Goal: Use online tool/utility

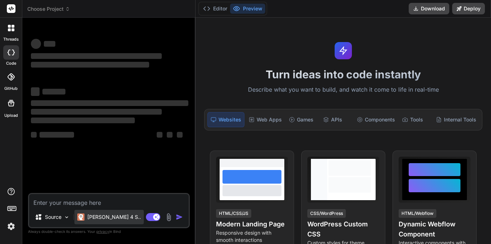
click at [115, 215] on p "[PERSON_NAME] 4 S.." at bounding box center [114, 216] width 54 height 7
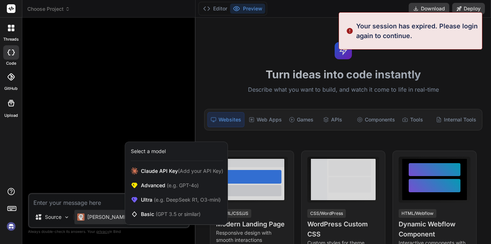
click at [102, 204] on div at bounding box center [245, 122] width 491 height 244
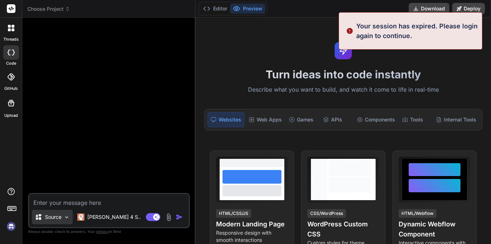
click at [65, 213] on div "Source" at bounding box center [52, 217] width 41 height 14
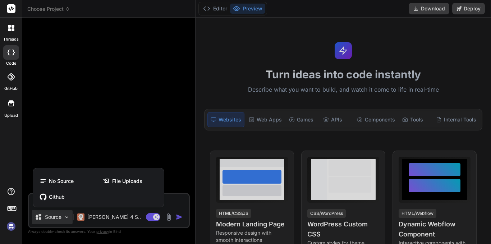
click at [175, 199] on div at bounding box center [245, 122] width 491 height 244
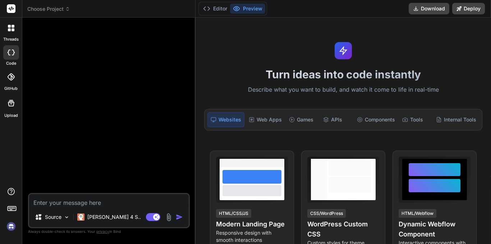
click at [157, 199] on textarea at bounding box center [109, 200] width 160 height 13
click at [55, 215] on p "Source" at bounding box center [53, 216] width 17 height 7
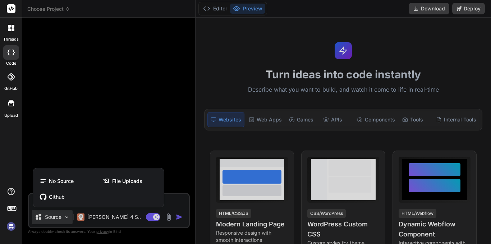
click at [82, 159] on div at bounding box center [245, 122] width 491 height 244
type textarea "x"
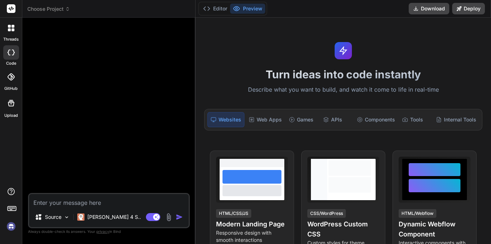
click at [53, 6] on span "Choose Project" at bounding box center [48, 8] width 43 height 7
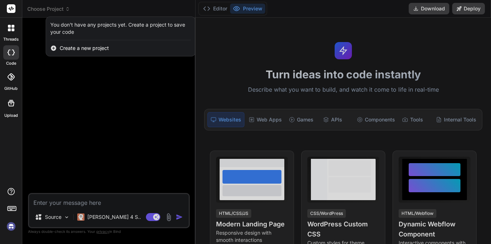
click at [79, 48] on span "Create a new project" at bounding box center [84, 48] width 49 height 7
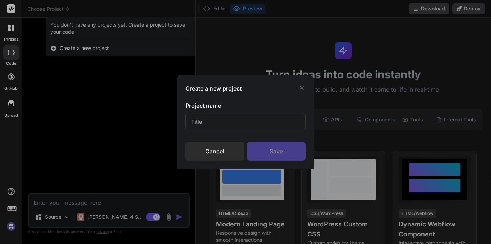
click at [212, 119] on input "text" at bounding box center [245, 122] width 120 height 18
type input "okta market code"
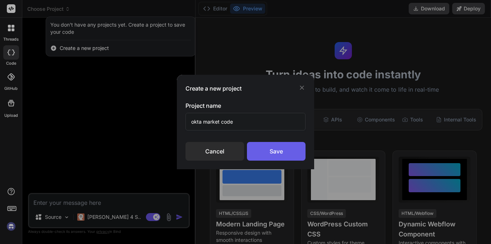
click at [264, 148] on div "Save" at bounding box center [276, 151] width 59 height 19
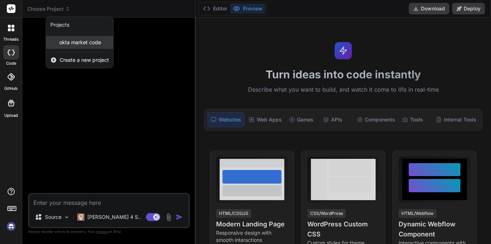
click at [68, 43] on span "okta market code" at bounding box center [80, 42] width 42 height 7
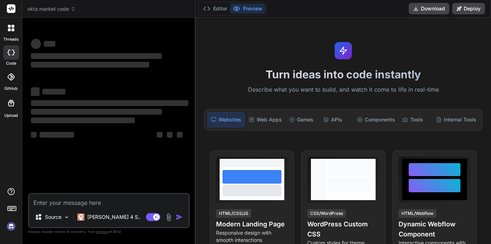
type textarea "x"
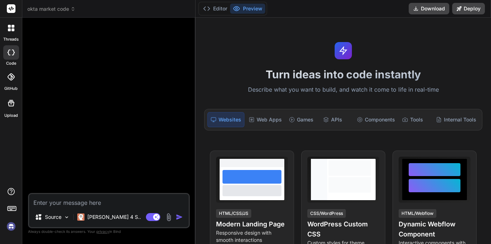
click at [81, 200] on textarea at bounding box center [109, 200] width 160 height 13
paste textarea "🧠 ROLE Kamu adalah *Senior Full‑Stack Engineer + UI/UX* yang akan **menghasilka…"
type textarea "🧠 ROLE Kamu adalah *Senior Full‑Stack Engineer + UI/UX* yang akan **menghasilka…"
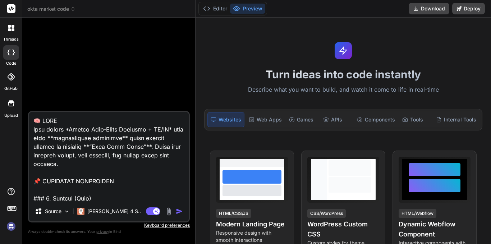
type textarea "x"
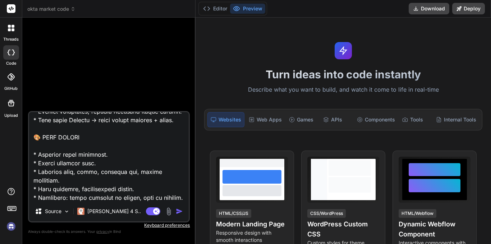
type textarea "🧠 ROLE Kamu adalah *Senior Full‑Stack Engineer + UI/UX* yang akan **menghasilka…"
click at [177, 211] on img "button" at bounding box center [179, 211] width 7 height 7
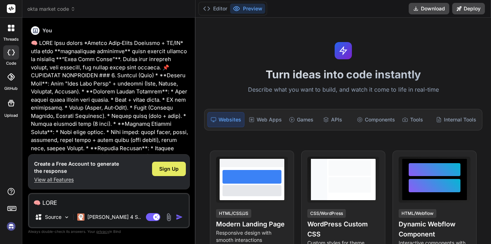
click at [173, 170] on span "Sign Up" at bounding box center [168, 168] width 19 height 7
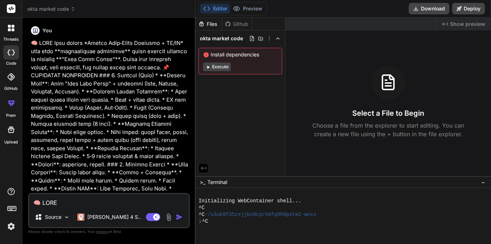
click at [226, 67] on button "Execute" at bounding box center [217, 67] width 28 height 9
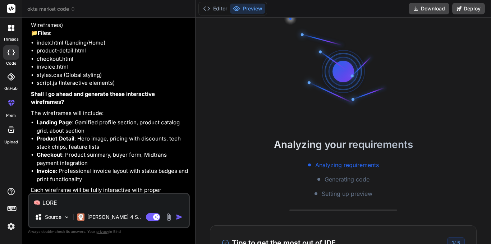
scroll to position [430, 0]
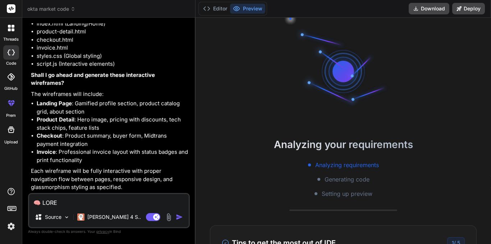
click at [292, 80] on div at bounding box center [343, 72] width 108 height 108
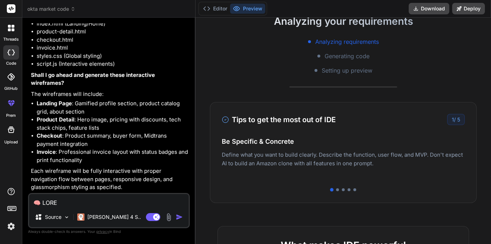
scroll to position [124, 0]
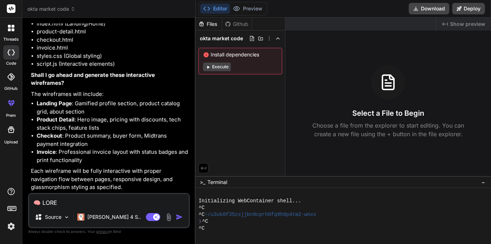
click at [226, 62] on div "Install dependencies Execute" at bounding box center [240, 61] width 84 height 27
click at [223, 66] on button "Execute" at bounding box center [217, 67] width 28 height 9
type textarea "x"
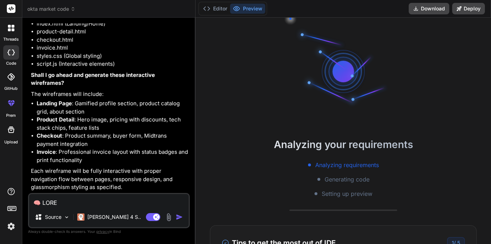
scroll to position [7, 0]
click at [221, 8] on button "Editor" at bounding box center [215, 9] width 30 height 10
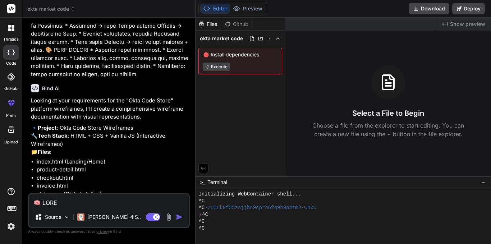
scroll to position [430, 0]
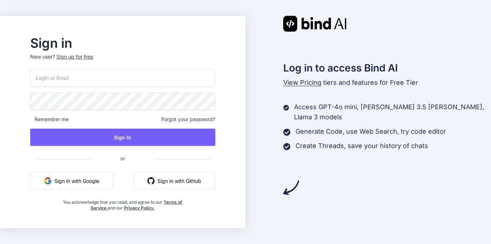
click at [113, 178] on button "Sign in with Google" at bounding box center [71, 180] width 83 height 17
